Goal: Find specific page/section: Find specific page/section

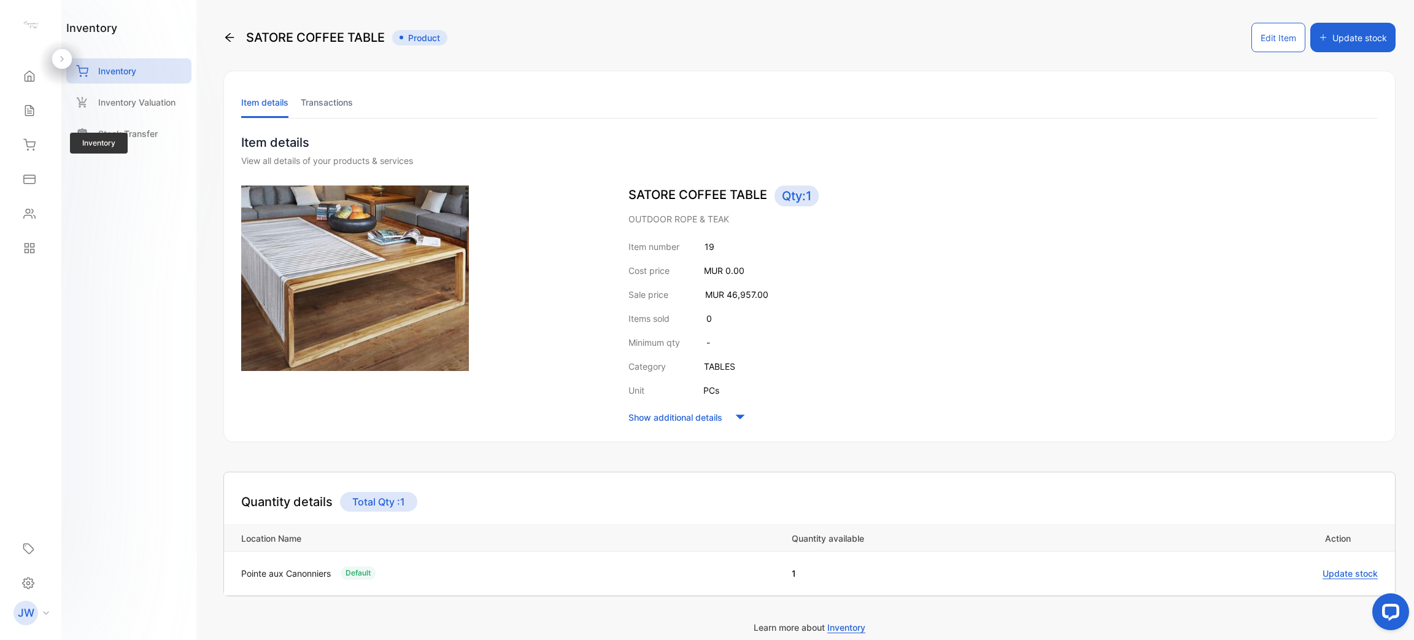
scroll to position [62, 0]
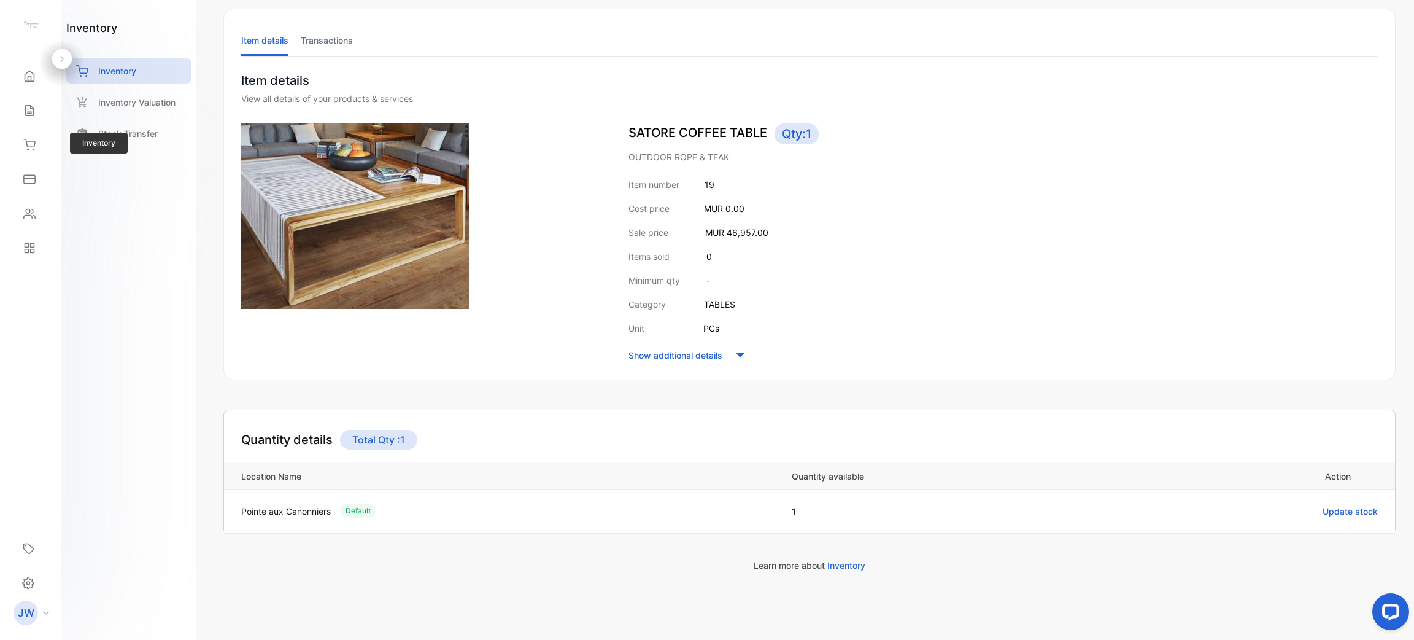
click at [36, 158] on div "Inventory Inventory" at bounding box center [31, 145] width 42 height 34
click at [35, 134] on div "Inventory" at bounding box center [31, 145] width 42 height 25
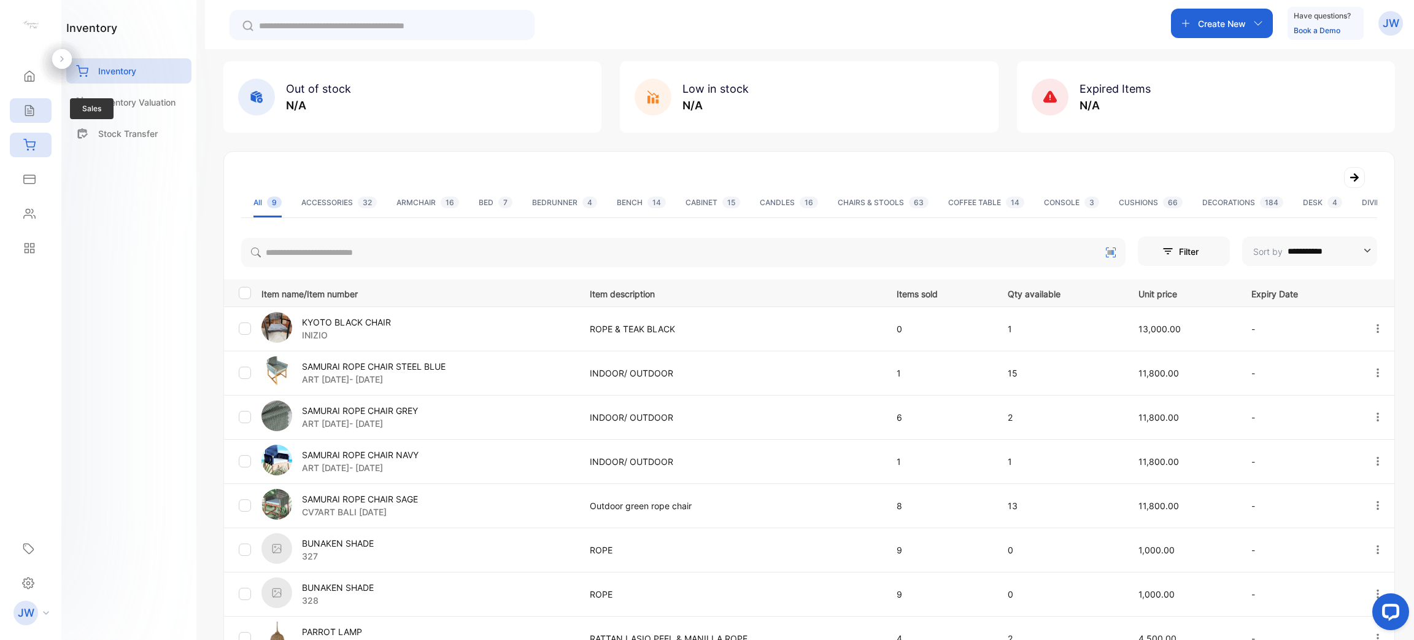
click at [31, 101] on div "Sales" at bounding box center [31, 110] width 42 height 25
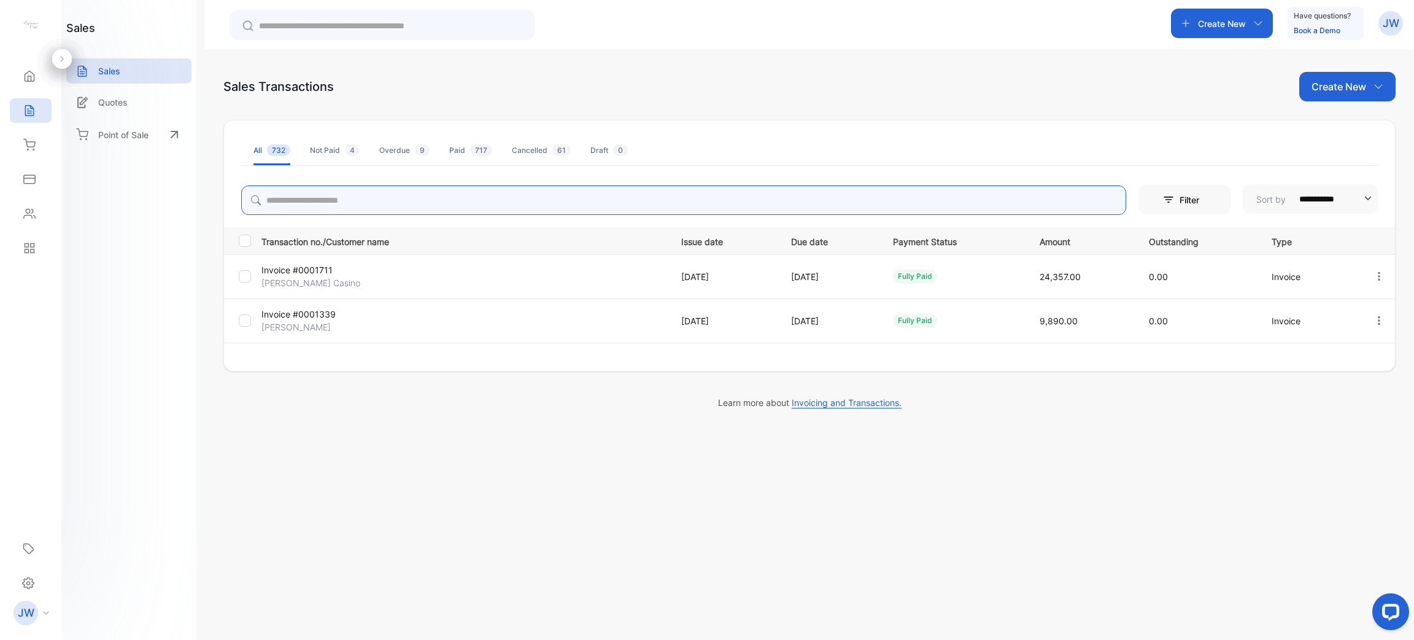
click at [327, 205] on div "**********" at bounding box center [809, 261] width 1171 height 163
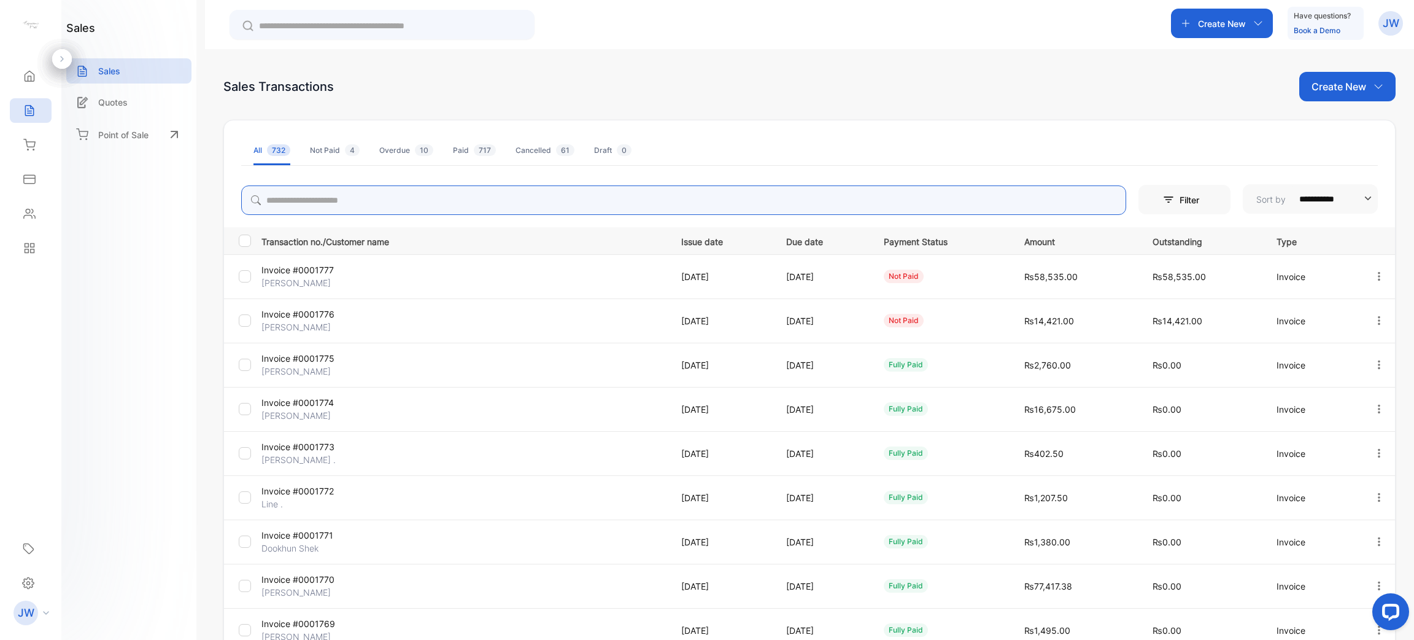
click at [484, 206] on input "search" at bounding box center [683, 199] width 885 height 29
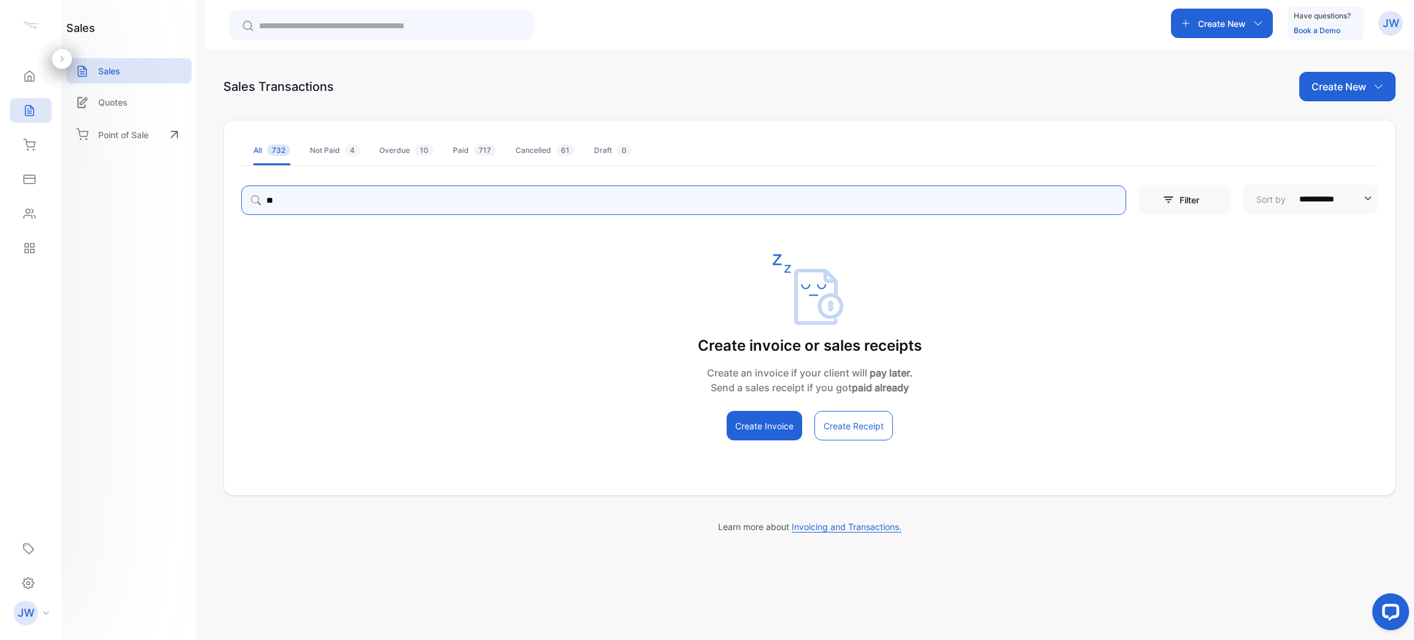
type input "*"
